Goal: Task Accomplishment & Management: Complete application form

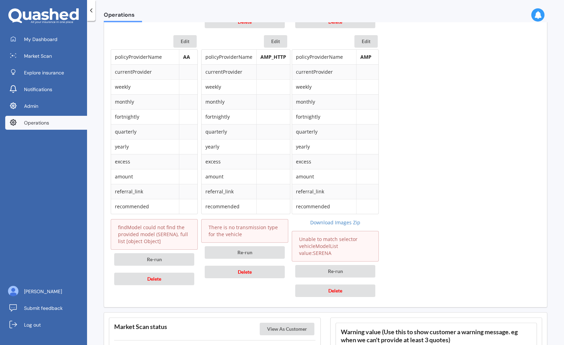
scroll to position [912, 0]
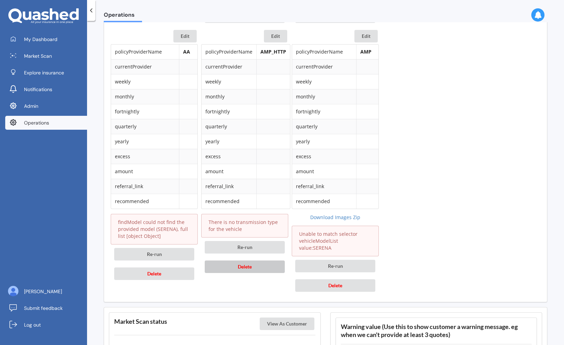
click at [259, 266] on button "Delete" at bounding box center [245, 267] width 80 height 13
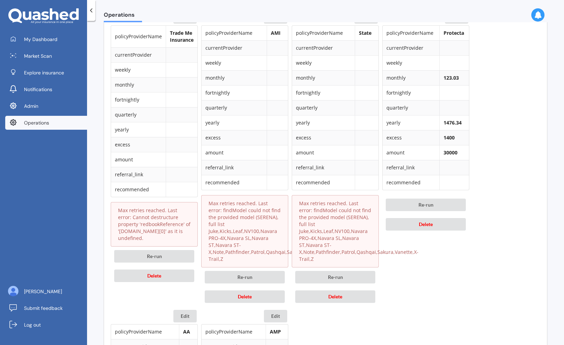
scroll to position [633, 0]
click at [172, 281] on div "Re-run Delete" at bounding box center [154, 265] width 87 height 39
click at [175, 278] on button "Delete" at bounding box center [154, 275] width 80 height 13
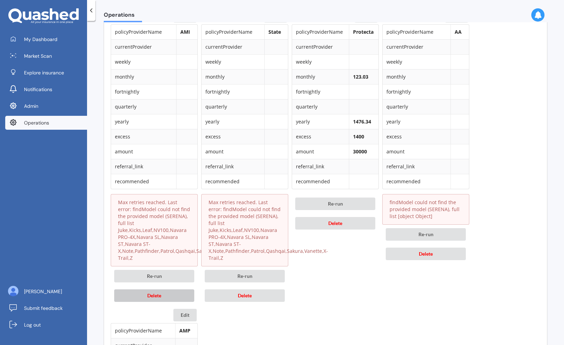
click at [173, 299] on button "Delete" at bounding box center [154, 296] width 80 height 13
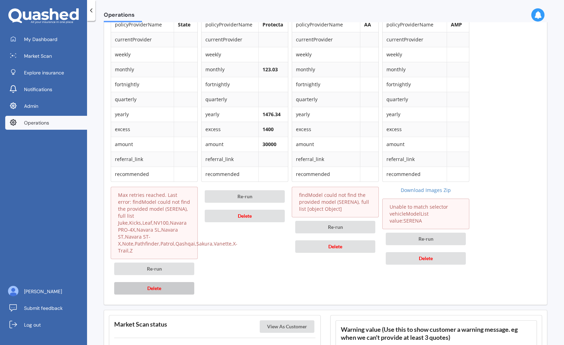
scroll to position [641, 0]
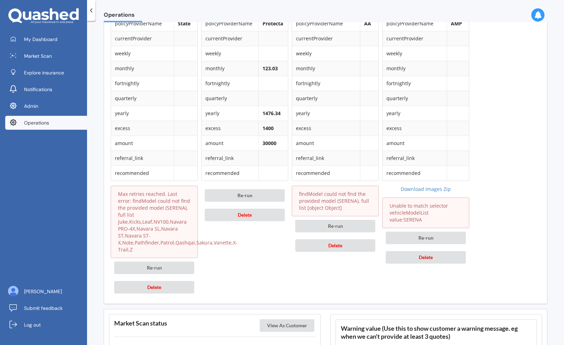
click at [164, 294] on div "Re-run Delete" at bounding box center [154, 277] width 87 height 39
click at [170, 288] on button "Delete" at bounding box center [154, 287] width 80 height 13
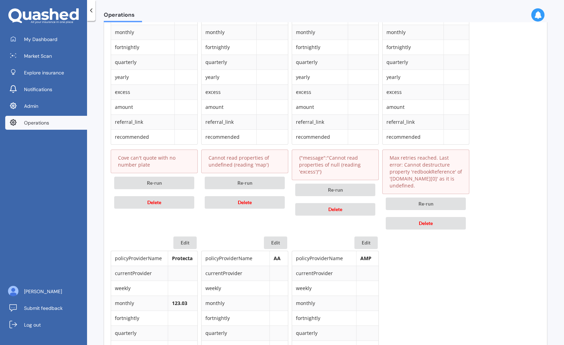
scroll to position [407, 0]
click at [437, 226] on button "Delete" at bounding box center [426, 223] width 80 height 13
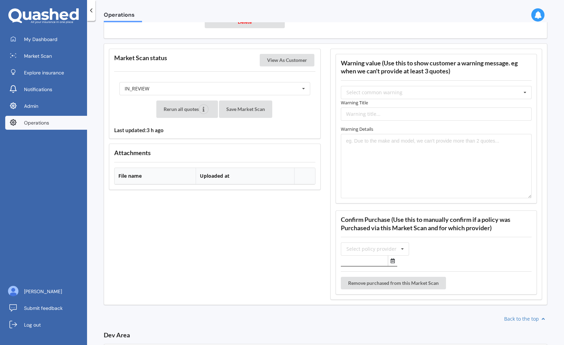
scroll to position [868, 0]
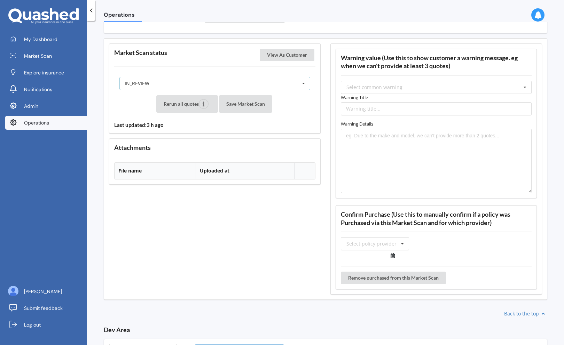
click at [296, 77] on div "IN_REVIEW READY PENDING VIEWED ABANDONED IN_REVIEW" at bounding box center [214, 83] width 191 height 13
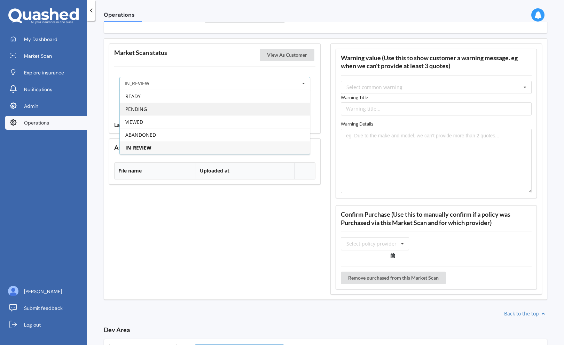
click at [276, 103] on div "PENDING" at bounding box center [215, 109] width 190 height 13
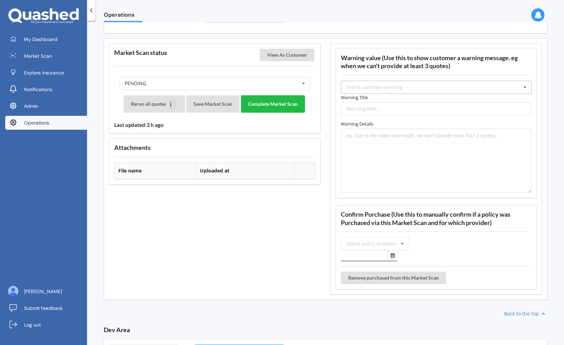
click at [382, 85] on div "Select common warning" at bounding box center [374, 87] width 56 height 5
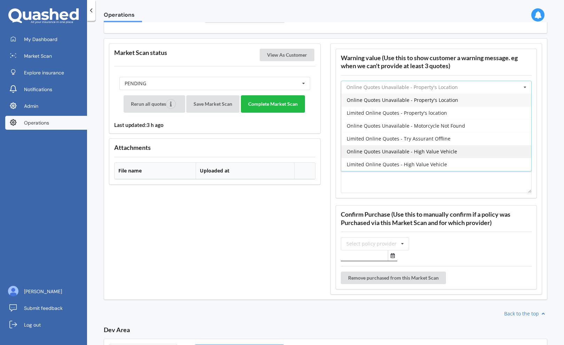
scroll to position [180, 0]
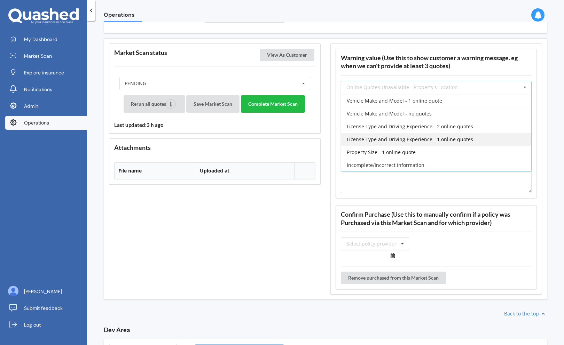
click at [387, 136] on div "License Type and Driving Experience - 1 online quotes" at bounding box center [436, 139] width 190 height 13
type input "License Type and Driving Experience - 1 online quotes"
type textarea "Due to the license type and your driving experience, our system could only obta…"
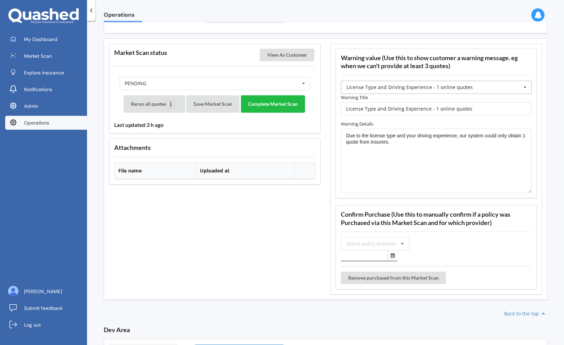
click at [420, 84] on input "text" at bounding box center [437, 87] width 190 height 13
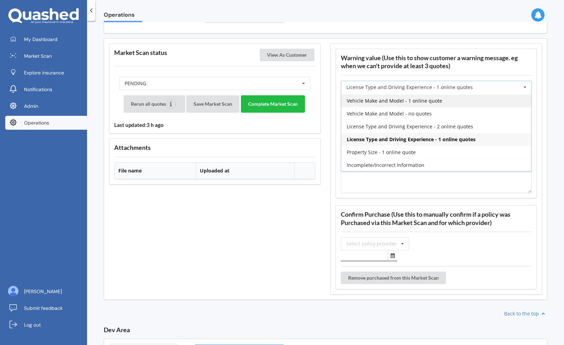
click at [424, 97] on span "Vehicle Make and Model - 1 online quote" at bounding box center [394, 100] width 95 height 7
type input "Vehicle Make and Model - 1 online quote"
type textarea "Due to the make and model of your vehicle, our system could only obtain one onl…"
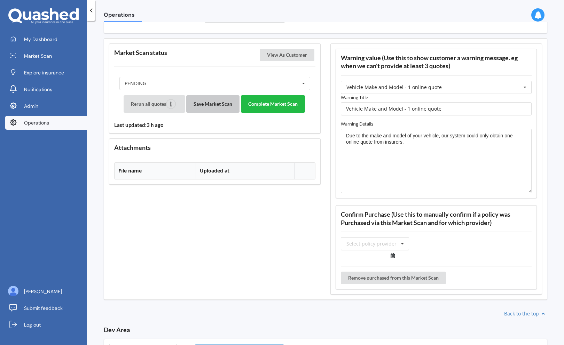
click at [223, 101] on button "Save Market Scan" at bounding box center [212, 103] width 53 height 17
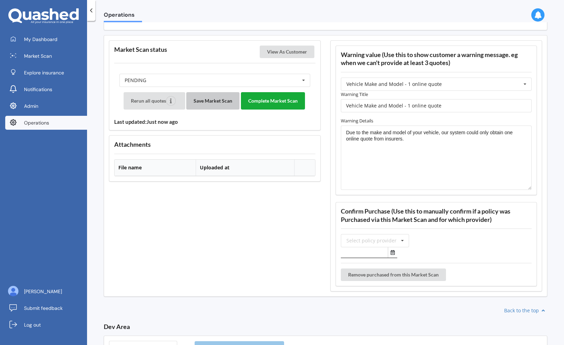
scroll to position [868, 0]
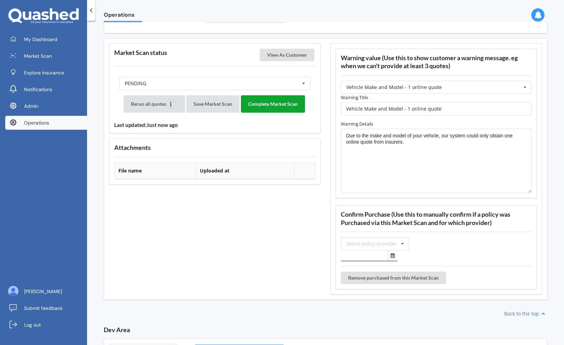
click at [279, 95] on button "Complete Market Scan" at bounding box center [273, 103] width 64 height 17
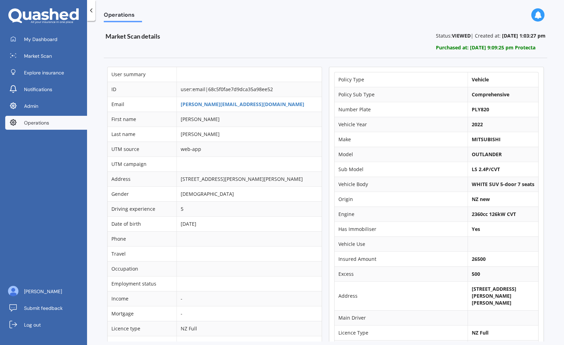
click at [229, 100] on td "[PERSON_NAME][EMAIL_ADDRESS][DOMAIN_NAME]" at bounding box center [249, 104] width 145 height 15
click at [227, 104] on link "[PERSON_NAME][EMAIL_ADDRESS][DOMAIN_NAME]" at bounding box center [243, 104] width 124 height 7
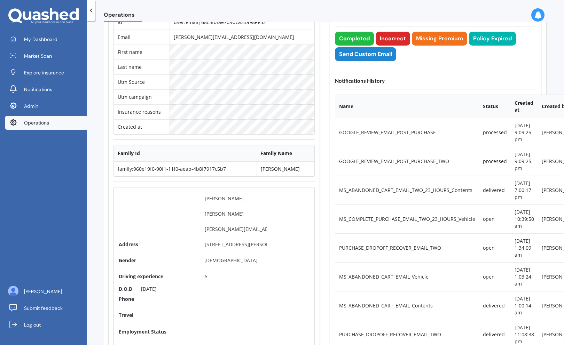
scroll to position [0, 1]
